Goal: Information Seeking & Learning: Learn about a topic

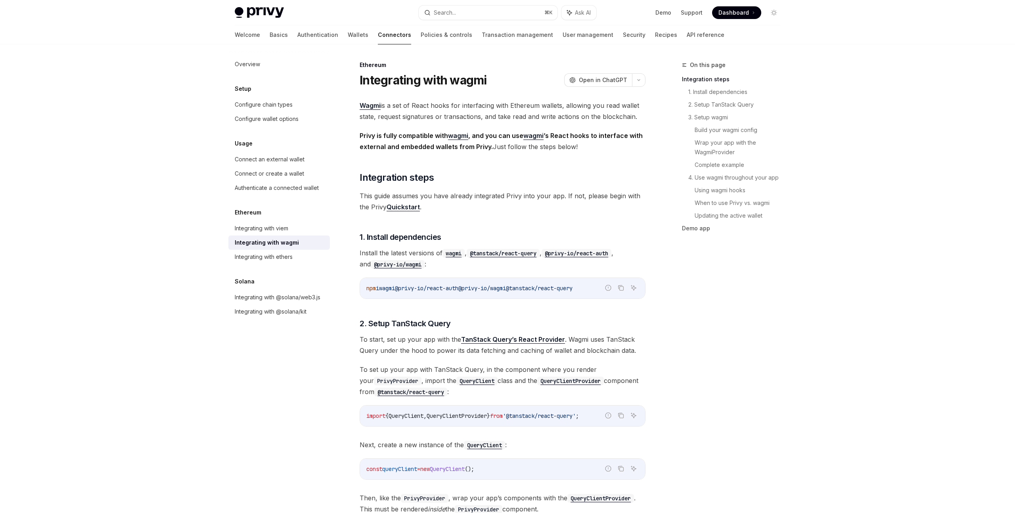
scroll to position [2, 0]
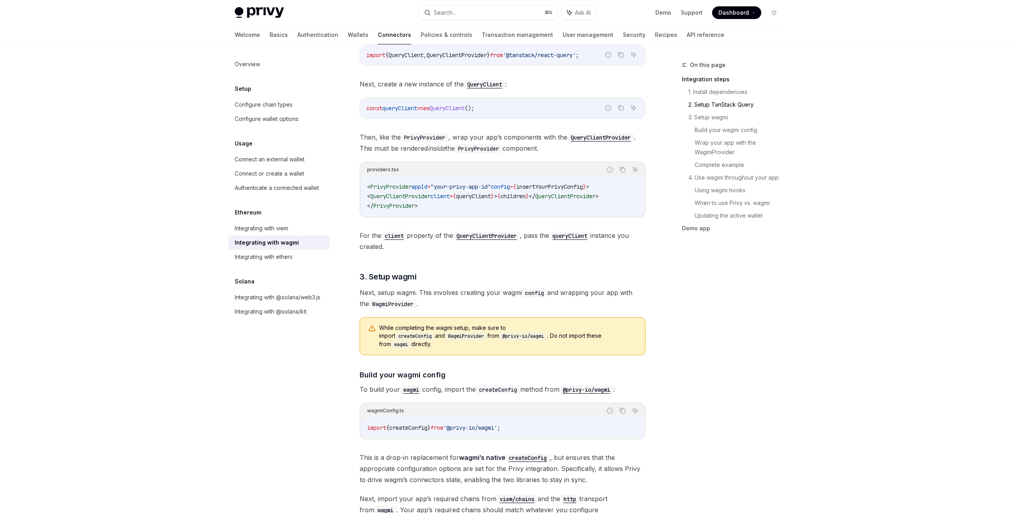
scroll to position [0, 0]
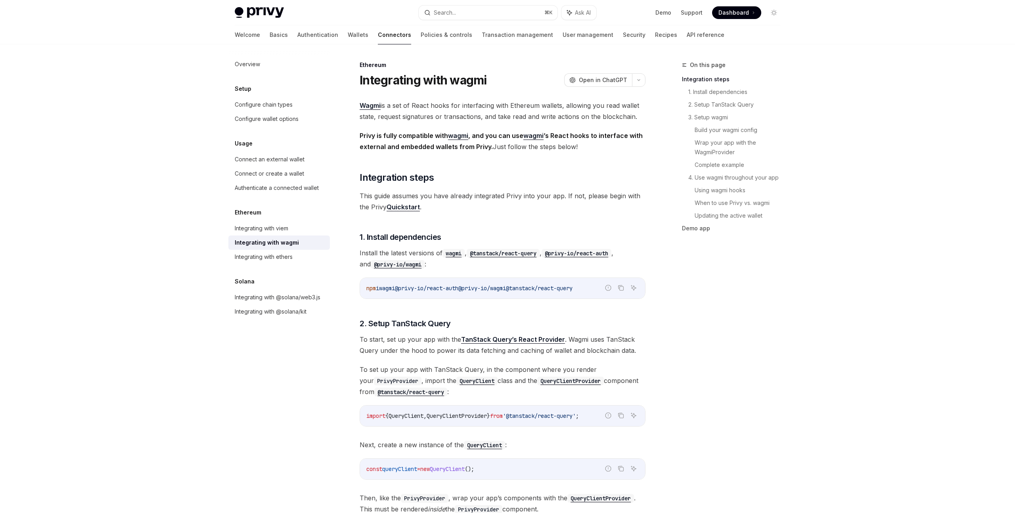
click at [391, 266] on code "@privy-io/wagmi" at bounding box center [398, 264] width 54 height 9
drag, startPoint x: 416, startPoint y: 265, endPoint x: 364, endPoint y: 269, distance: 52.1
click at [364, 269] on span "Install the latest versions of wagmi , @tanstack/react-query , @privy-io/react-…" at bounding box center [503, 258] width 286 height 22
copy code "@privy-io/wagmi"
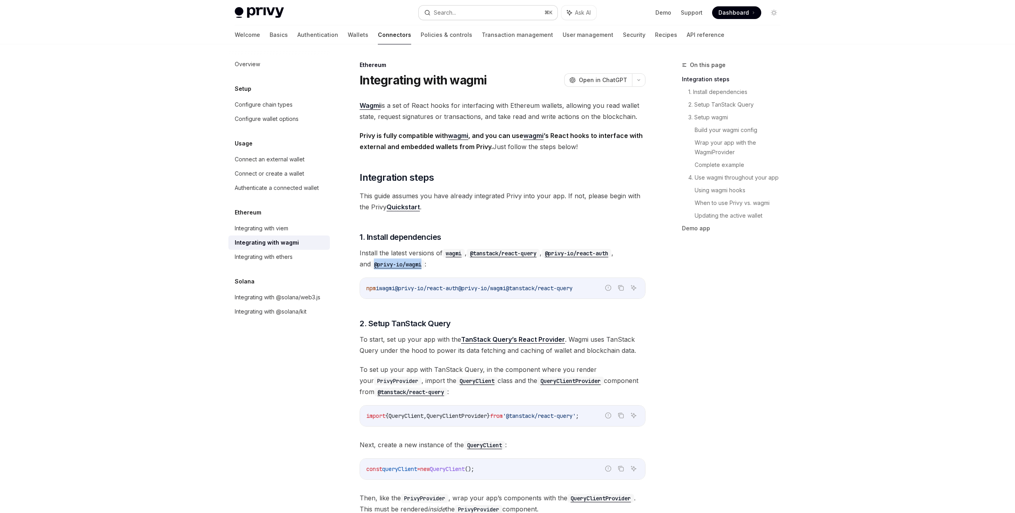
click at [482, 12] on button "Search... ⌘ K" at bounding box center [488, 13] width 139 height 14
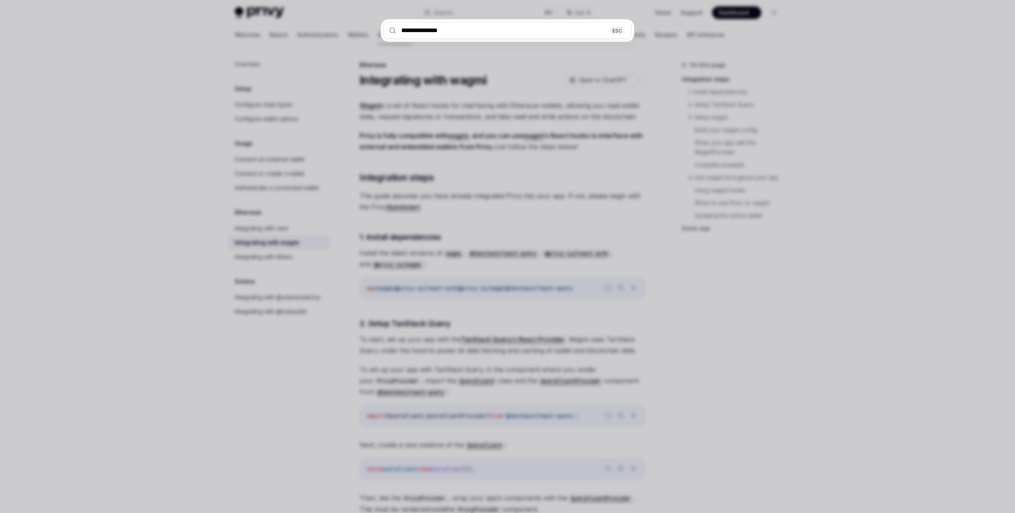
type input "**********"
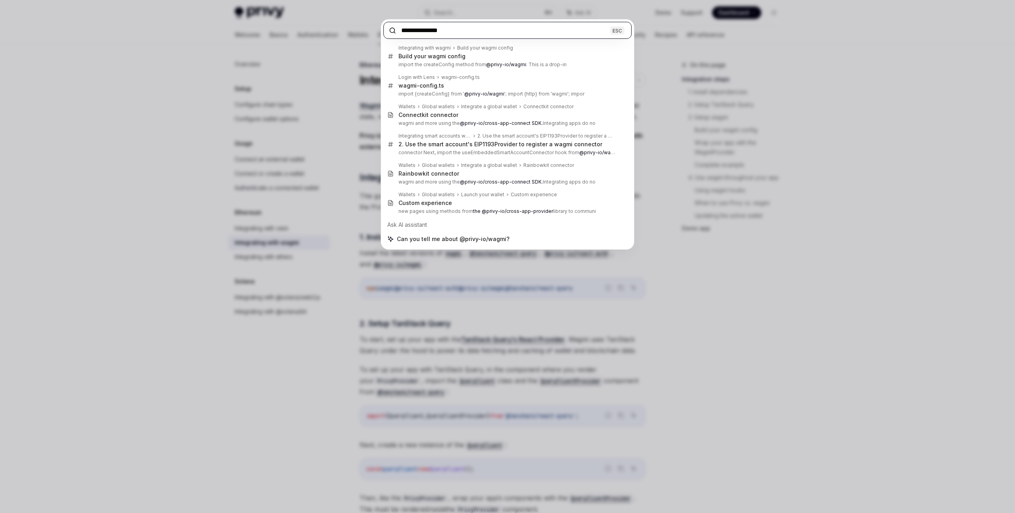
click at [481, 34] on input "**********" at bounding box center [507, 30] width 248 height 17
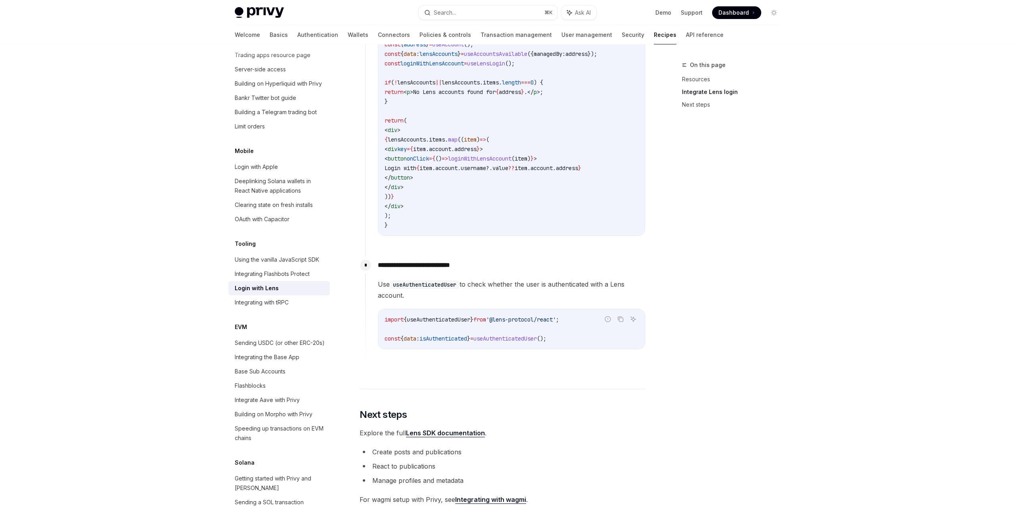
scroll to position [1794, 0]
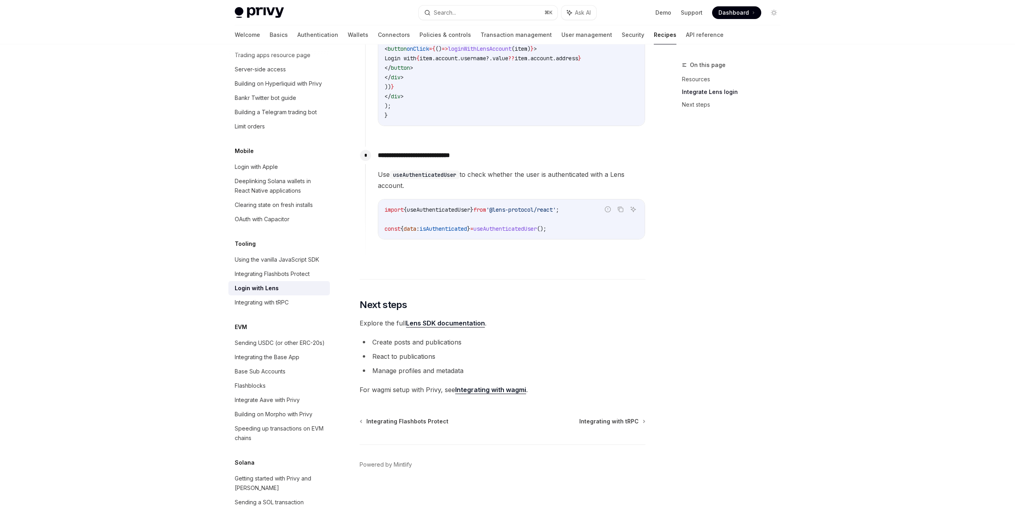
click at [514, 390] on link "Integrating with wagmi" at bounding box center [490, 390] width 71 height 8
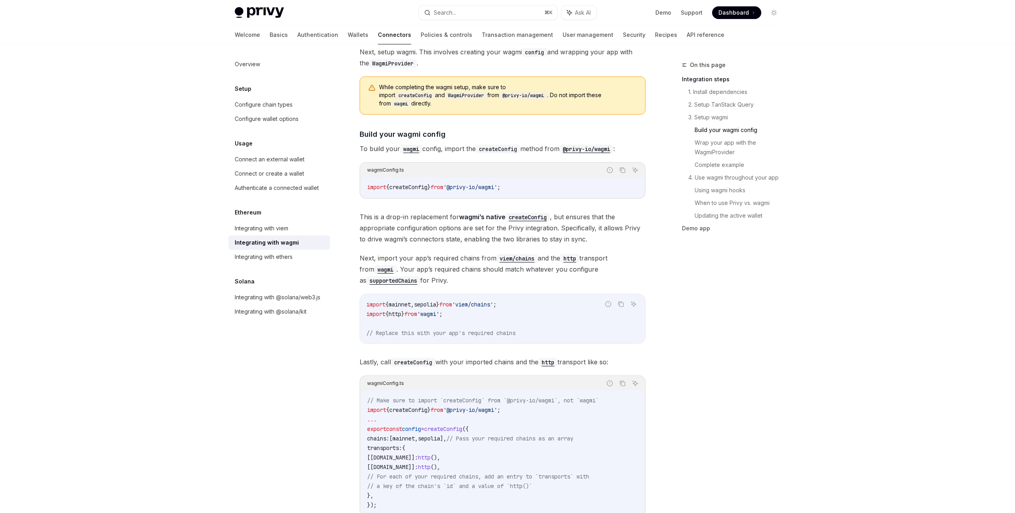
scroll to position [793, 0]
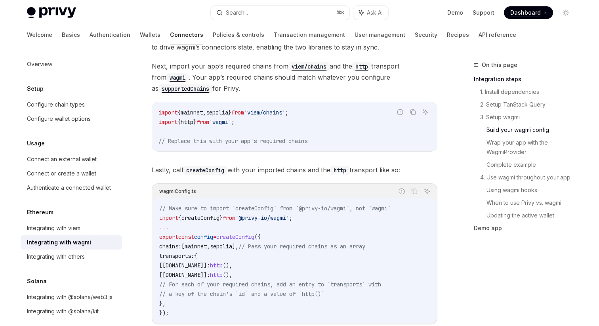
type textarea "*"
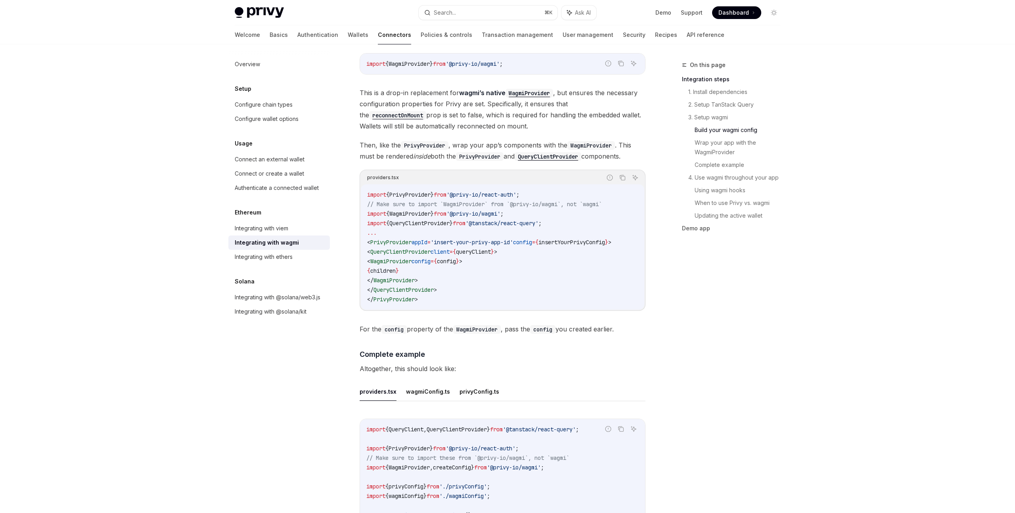
scroll to position [1174, 0]
